Goal: Find contact information: Find contact information

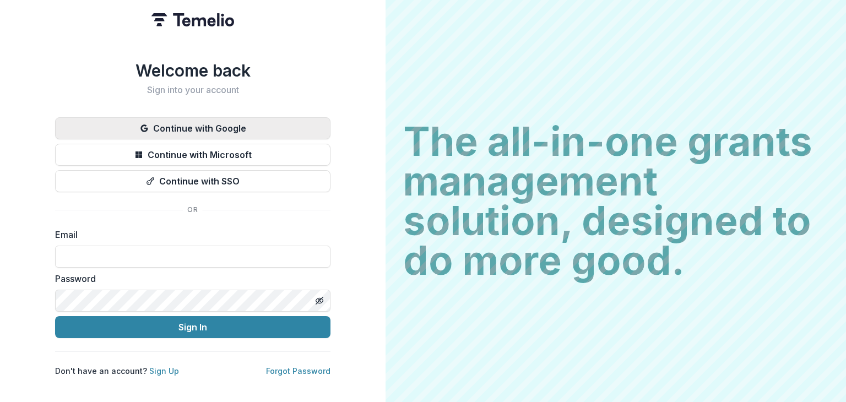
click at [264, 129] on button "Continue with Google" at bounding box center [192, 128] width 275 height 22
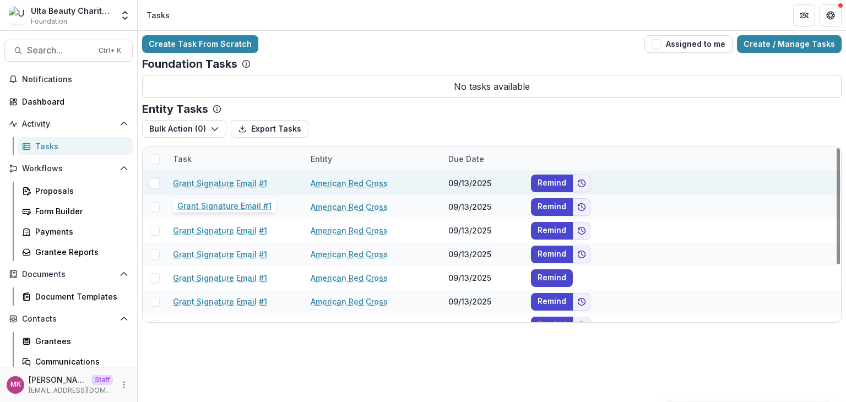
click at [244, 181] on link "Grant Signature Email #1" at bounding box center [220, 183] width 94 height 12
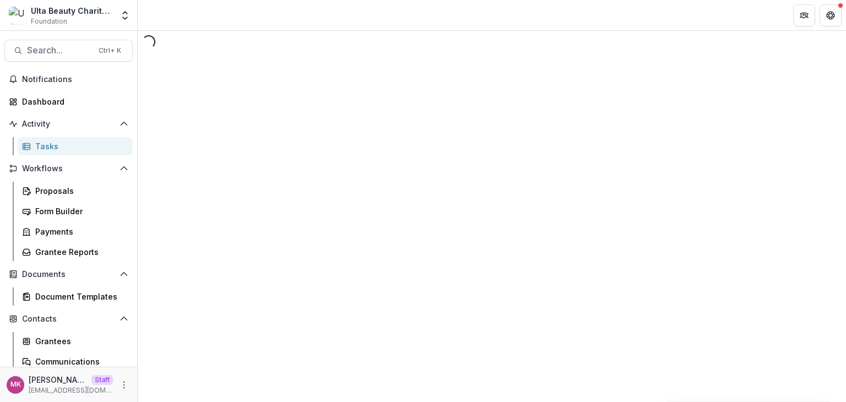
select select "********"
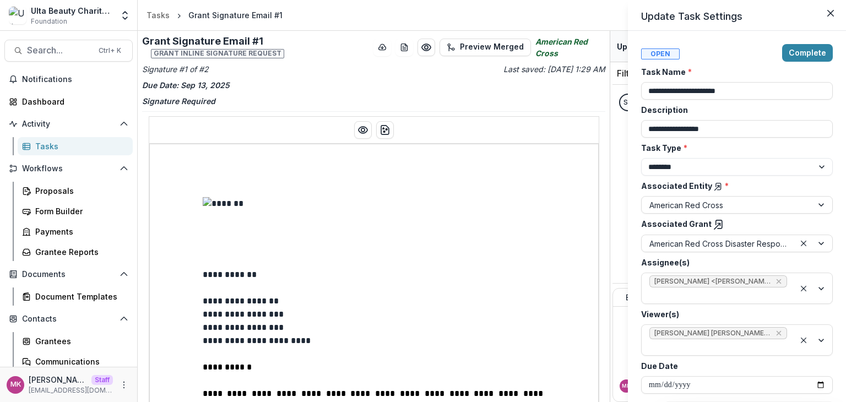
click at [154, 14] on div "**********" at bounding box center [423, 201] width 846 height 402
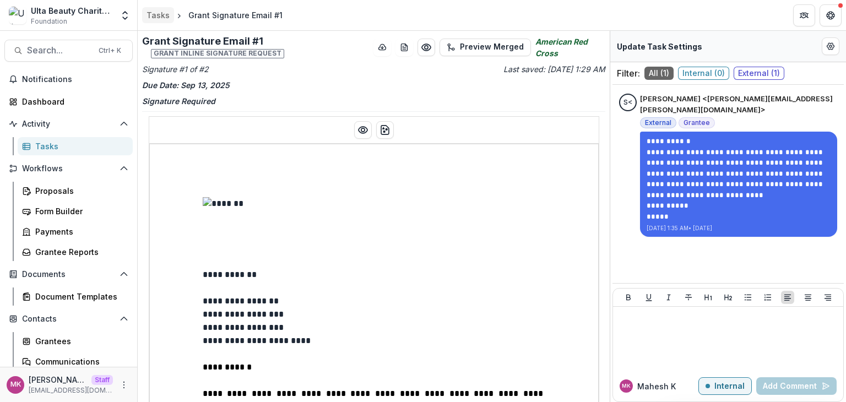
click at [154, 14] on div "Tasks" at bounding box center [158, 15] width 23 height 12
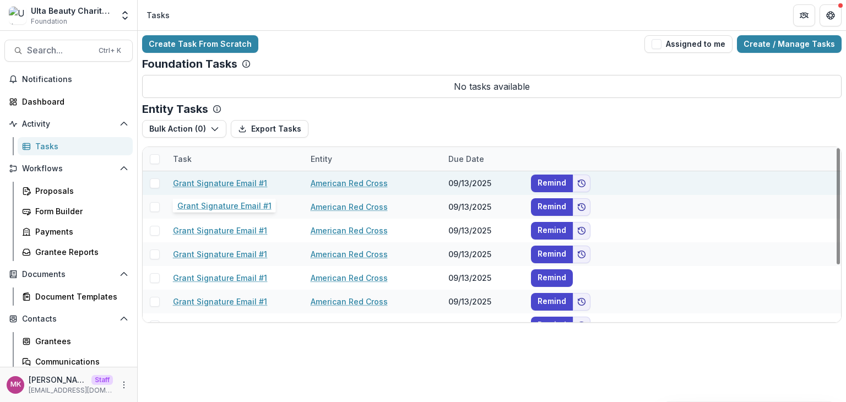
click at [240, 181] on link "Grant Signature Email #1" at bounding box center [220, 183] width 94 height 12
select select "********"
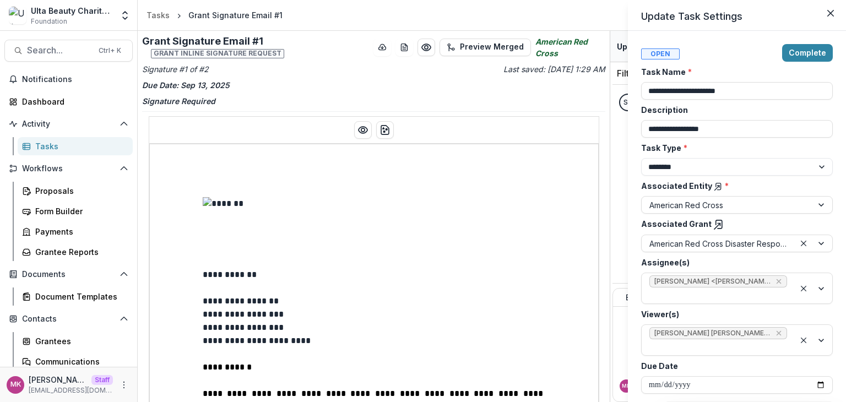
click at [153, 16] on div "**********" at bounding box center [423, 201] width 846 height 402
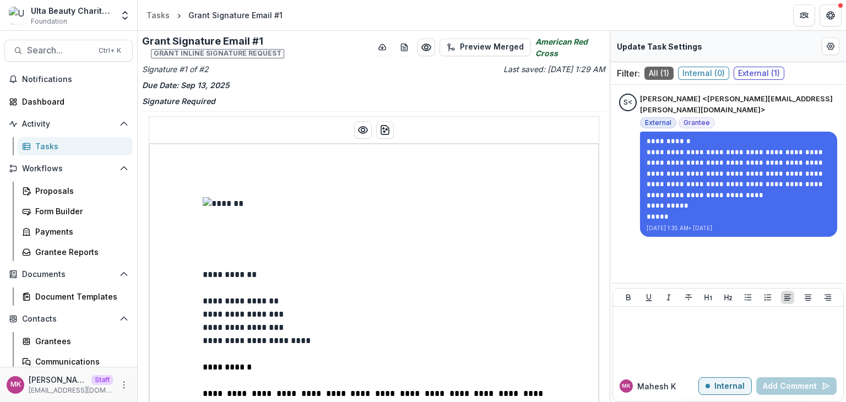
click at [153, 16] on div "Tasks" at bounding box center [158, 15] width 23 height 12
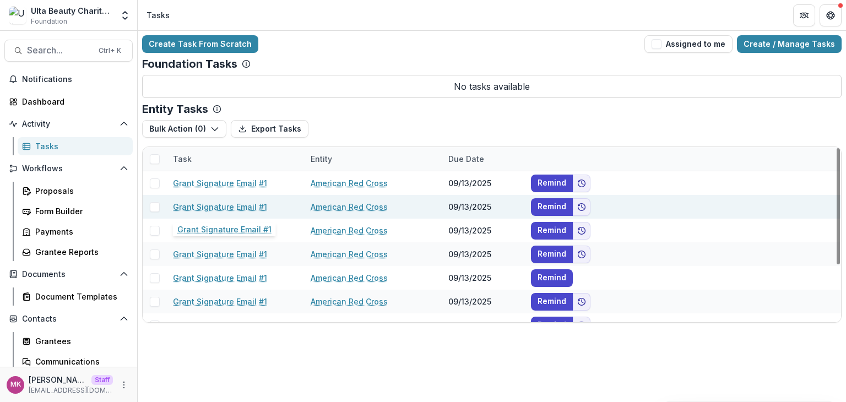
click at [218, 210] on link "Grant Signature Email #1" at bounding box center [220, 207] width 94 height 12
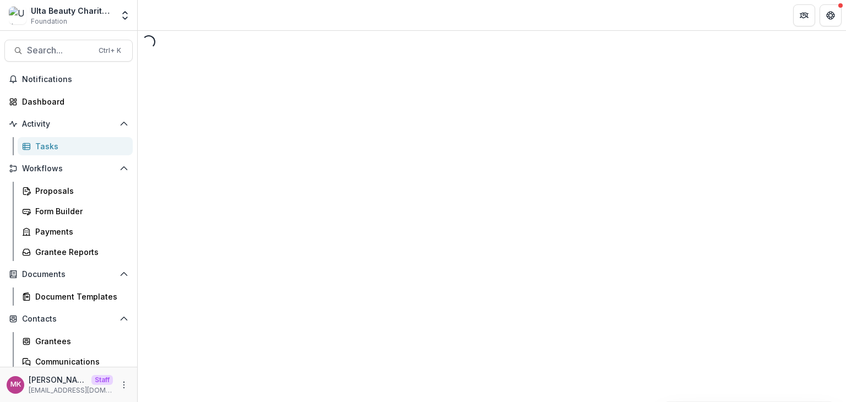
select select "********"
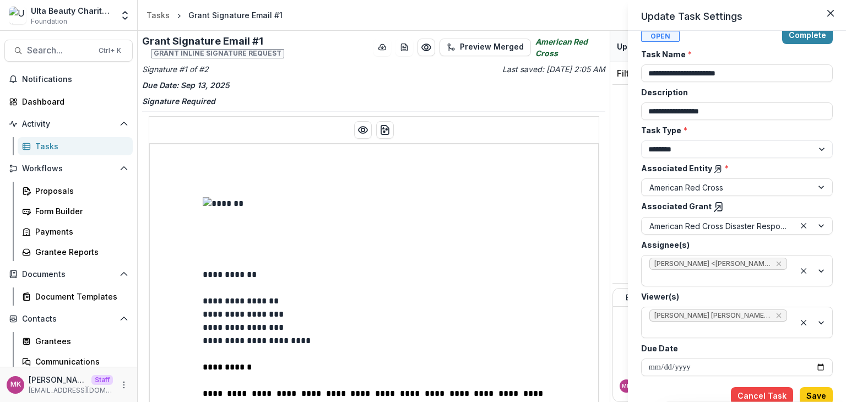
scroll to position [19, 0]
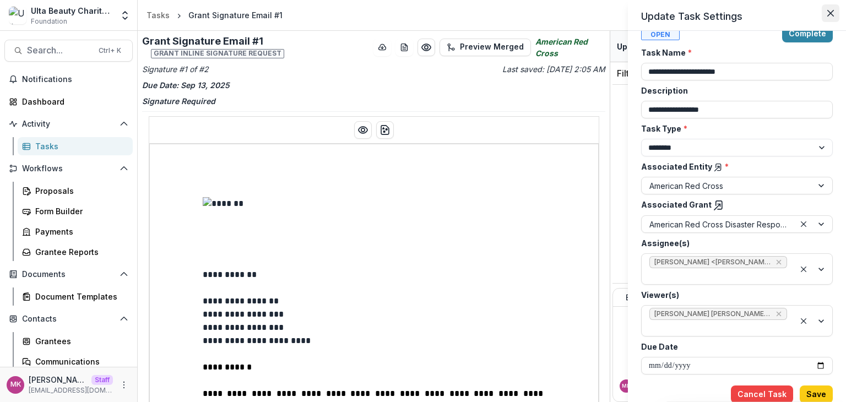
click at [832, 12] on icon "Close" at bounding box center [830, 13] width 7 height 7
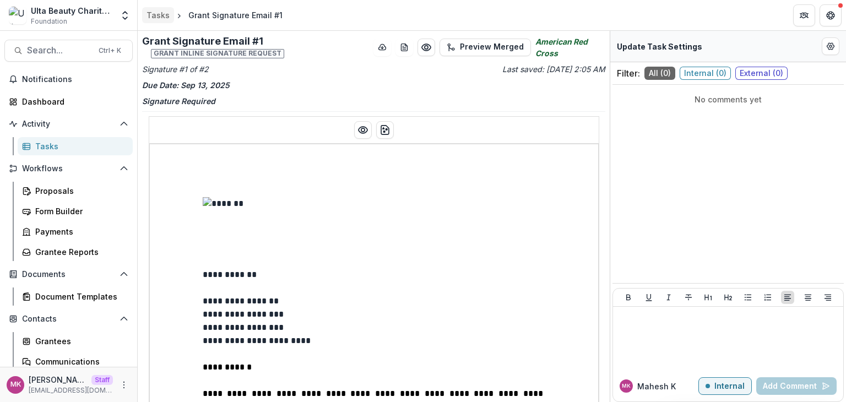
click at [157, 19] on div "Tasks" at bounding box center [158, 15] width 23 height 12
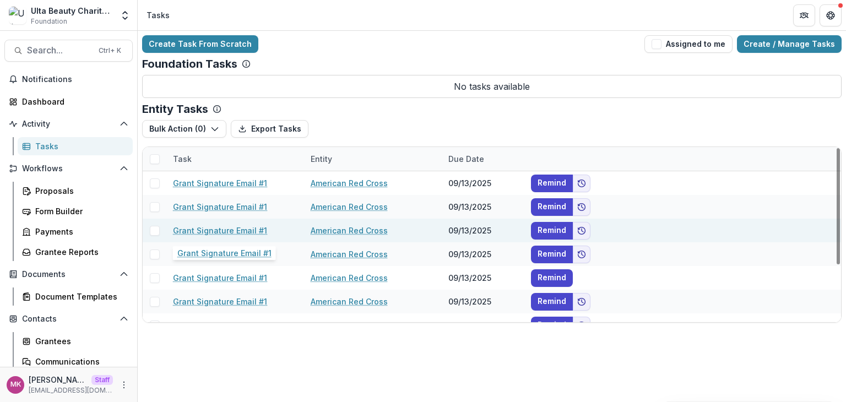
click at [238, 228] on link "Grant Signature Email #1" at bounding box center [220, 231] width 94 height 12
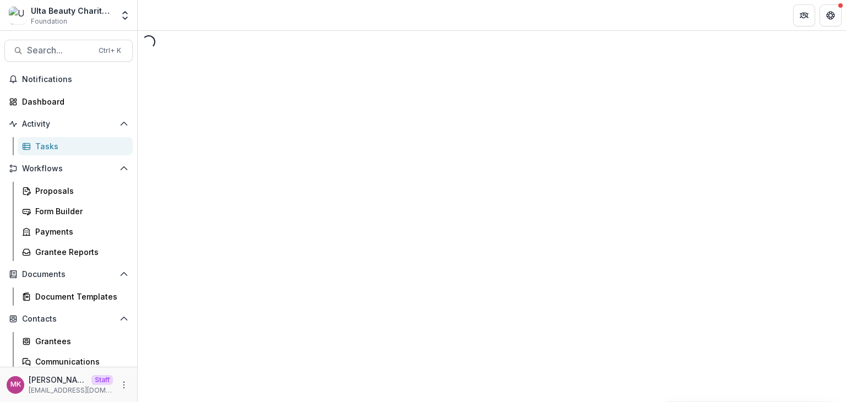
select select "********"
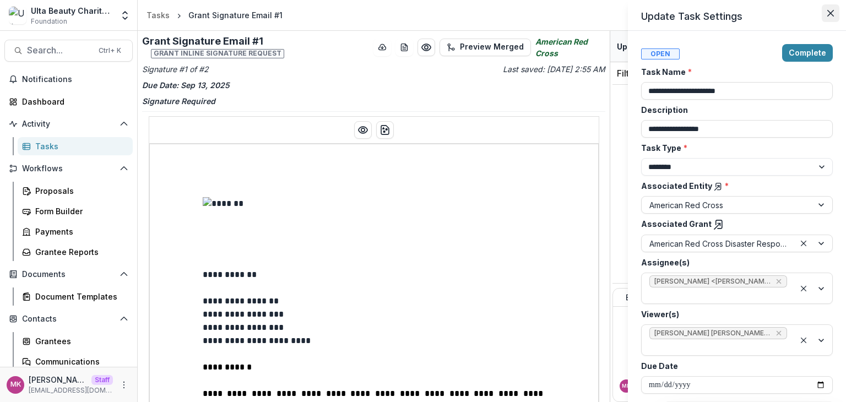
click at [833, 19] on button "Close" at bounding box center [831, 13] width 18 height 18
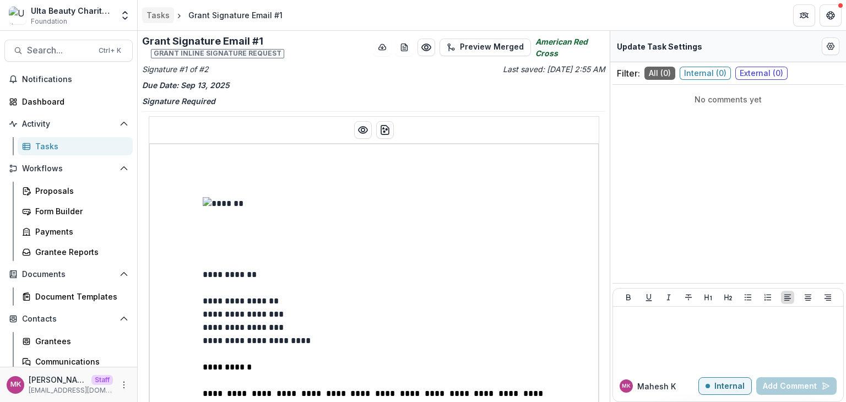
click at [163, 14] on div "Tasks" at bounding box center [158, 15] width 23 height 12
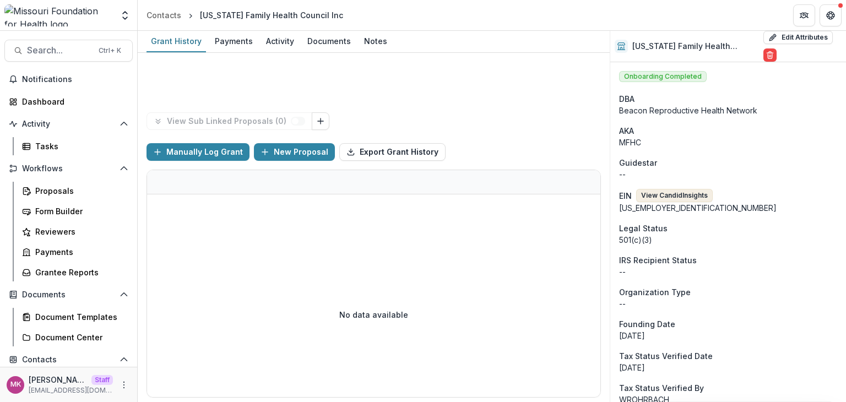
click at [679, 194] on button "View Candid Insights" at bounding box center [674, 195] width 77 height 13
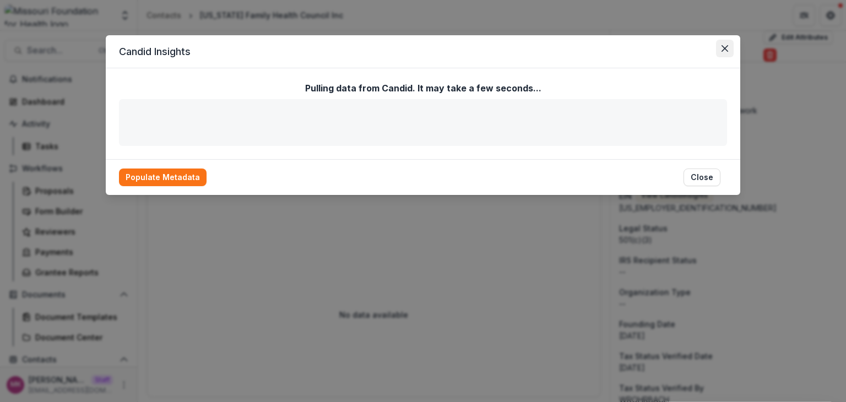
click at [727, 46] on icon "Close" at bounding box center [725, 48] width 7 height 7
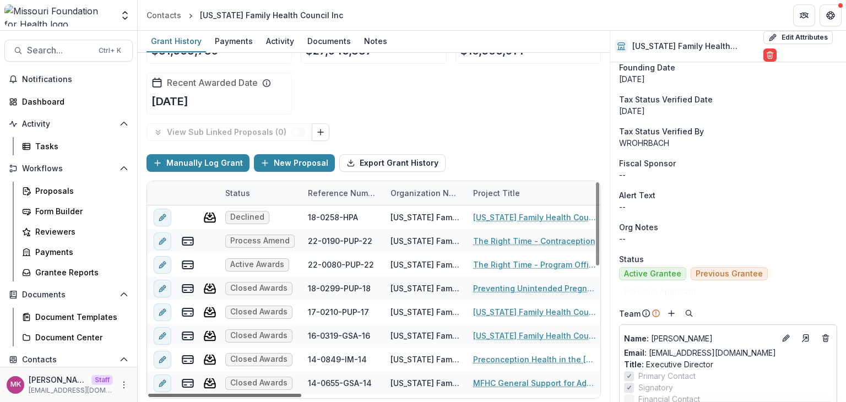
drag, startPoint x: 286, startPoint y: 394, endPoint x: 104, endPoint y: 408, distance: 183.4
click at [148, 397] on div at bounding box center [224, 395] width 153 height 3
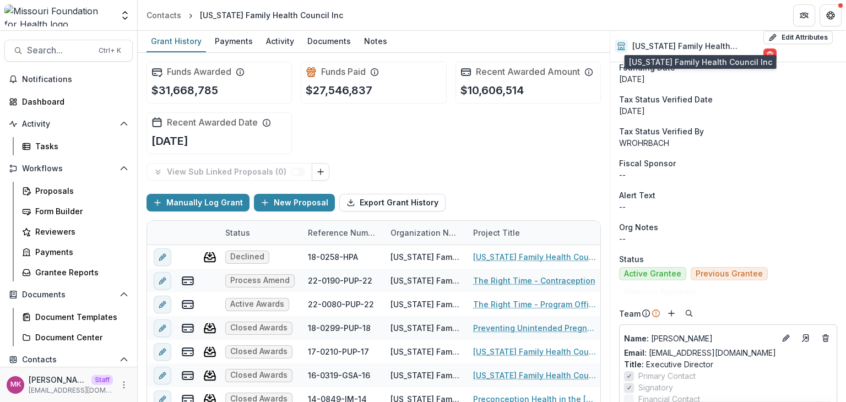
click at [697, 47] on h2 "Missouri Family Health Council Inc" at bounding box center [695, 46] width 127 height 9
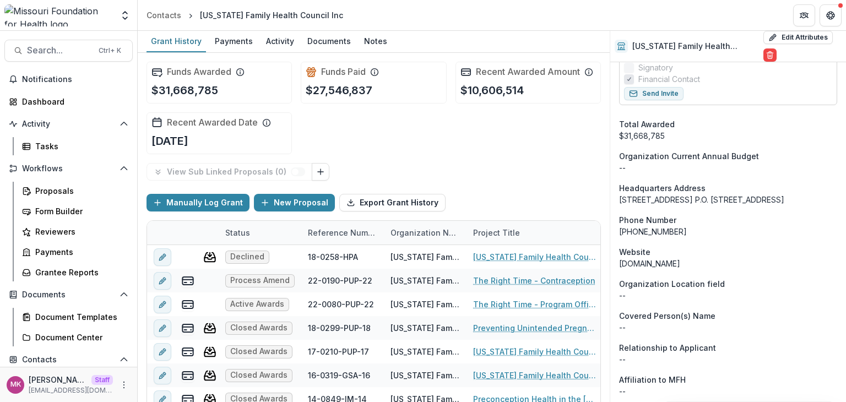
scroll to position [716, 0]
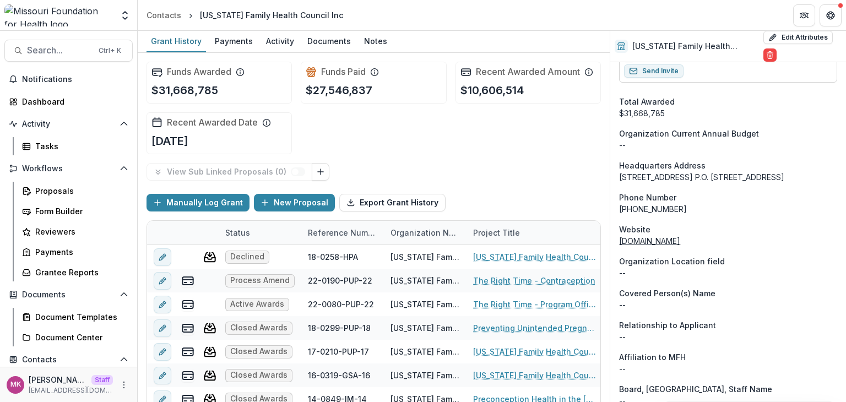
click at [680, 246] on link "www.beaconreprohealth.org" at bounding box center [649, 240] width 61 height 9
drag, startPoint x: 729, startPoint y: 252, endPoint x: 620, endPoint y: 256, distance: 109.7
click at [620, 247] on div "www.beaconreprohealth.org" at bounding box center [728, 241] width 218 height 12
copy link "www.beaconreprohealth.org"
click at [680, 246] on link "www.beaconreprohealth.org" at bounding box center [649, 240] width 61 height 9
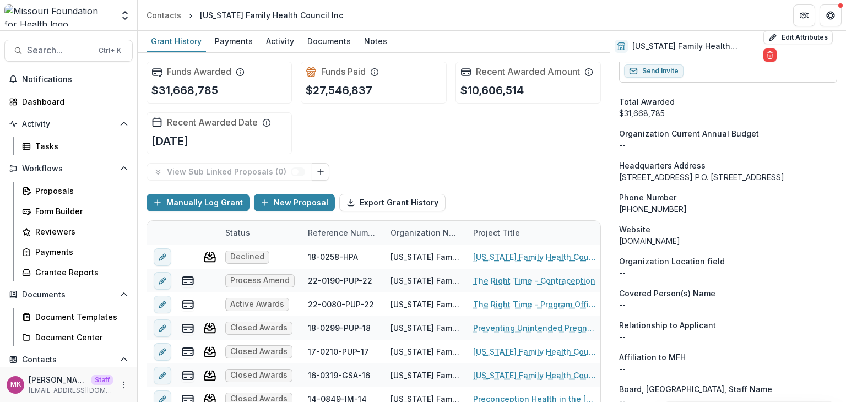
click at [445, 23] on header "Contacts Missouri Family Health Council Inc" at bounding box center [492, 15] width 708 height 30
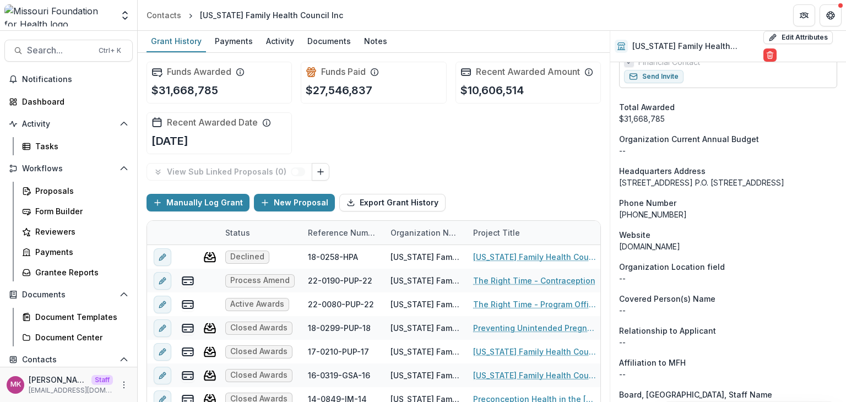
scroll to position [692, 0]
